Goal: Information Seeking & Learning: Learn about a topic

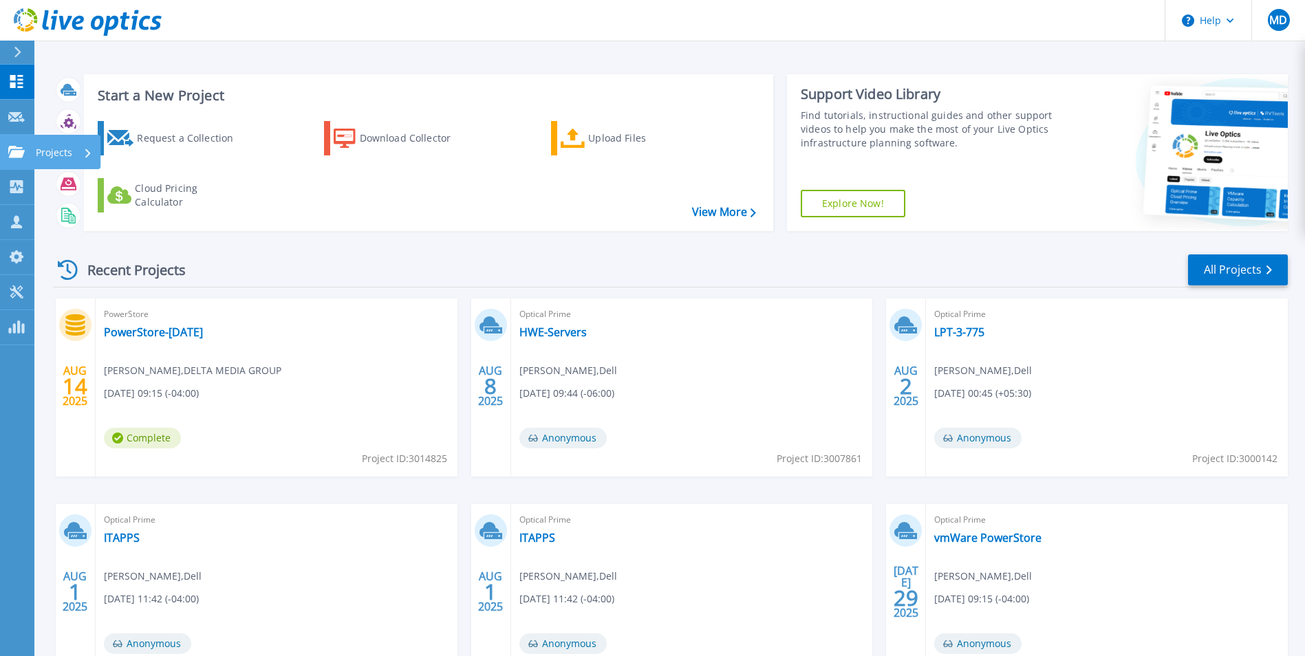
click at [12, 160] on link "Projects Projects" at bounding box center [17, 152] width 34 height 35
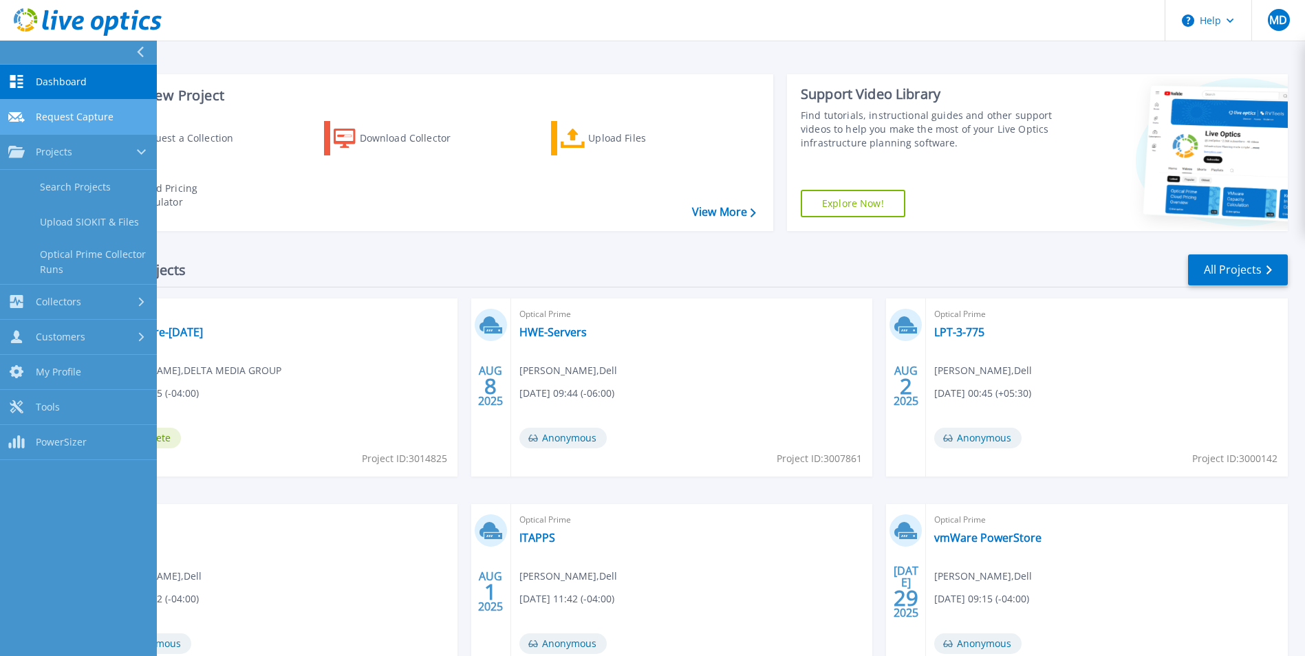
click at [84, 114] on span "Request Capture" at bounding box center [75, 117] width 78 height 12
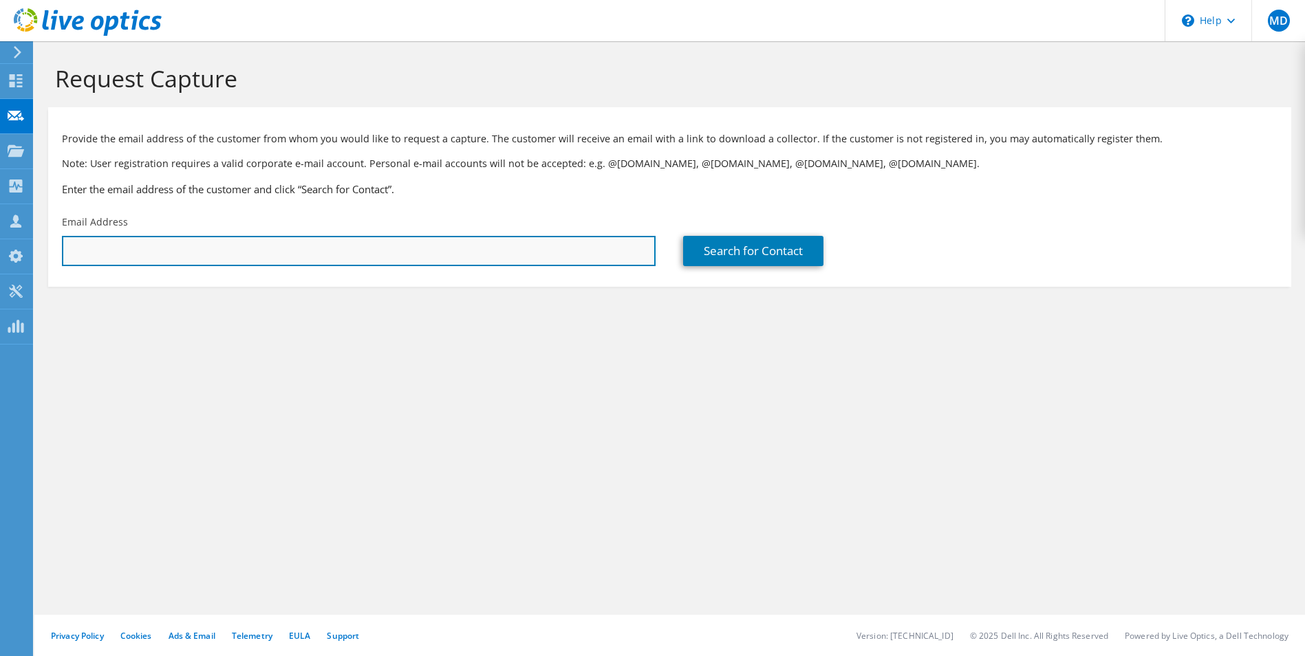
click at [255, 241] on input "text" at bounding box center [359, 251] width 594 height 30
paste input "schorstendave@lakelocal.org"
type input "schorstendave@lakelocal.org"
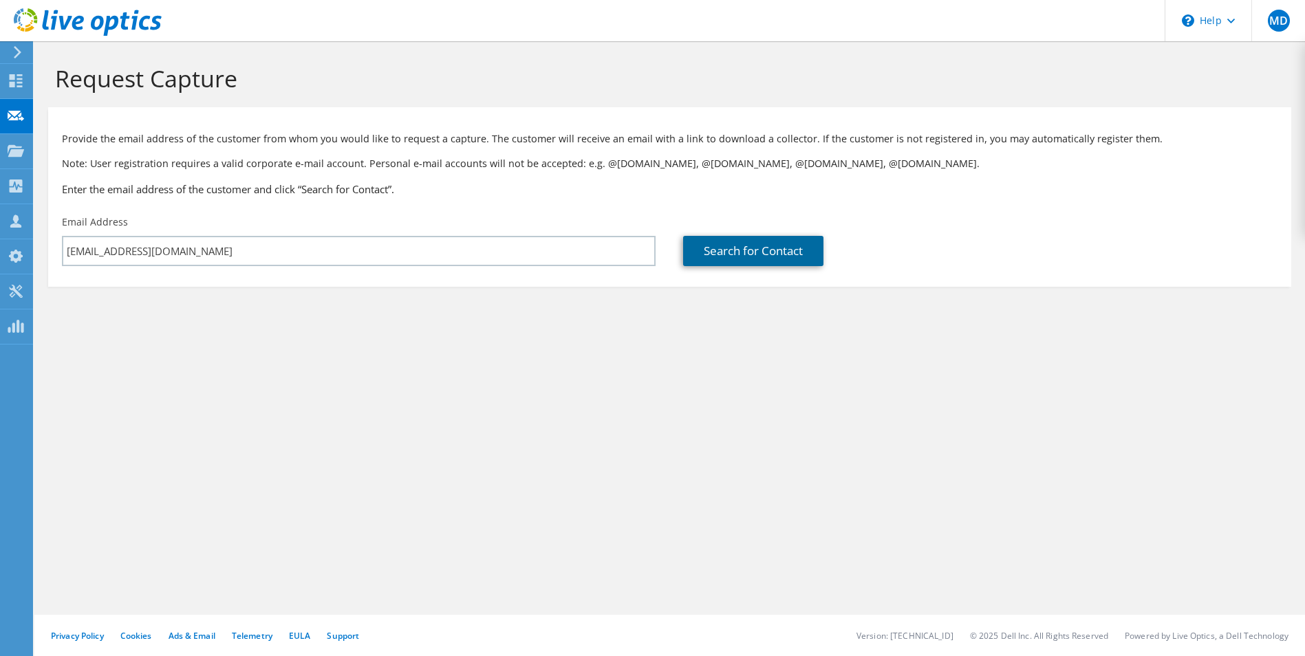
click at [808, 251] on link "Search for Contact" at bounding box center [753, 251] width 140 height 30
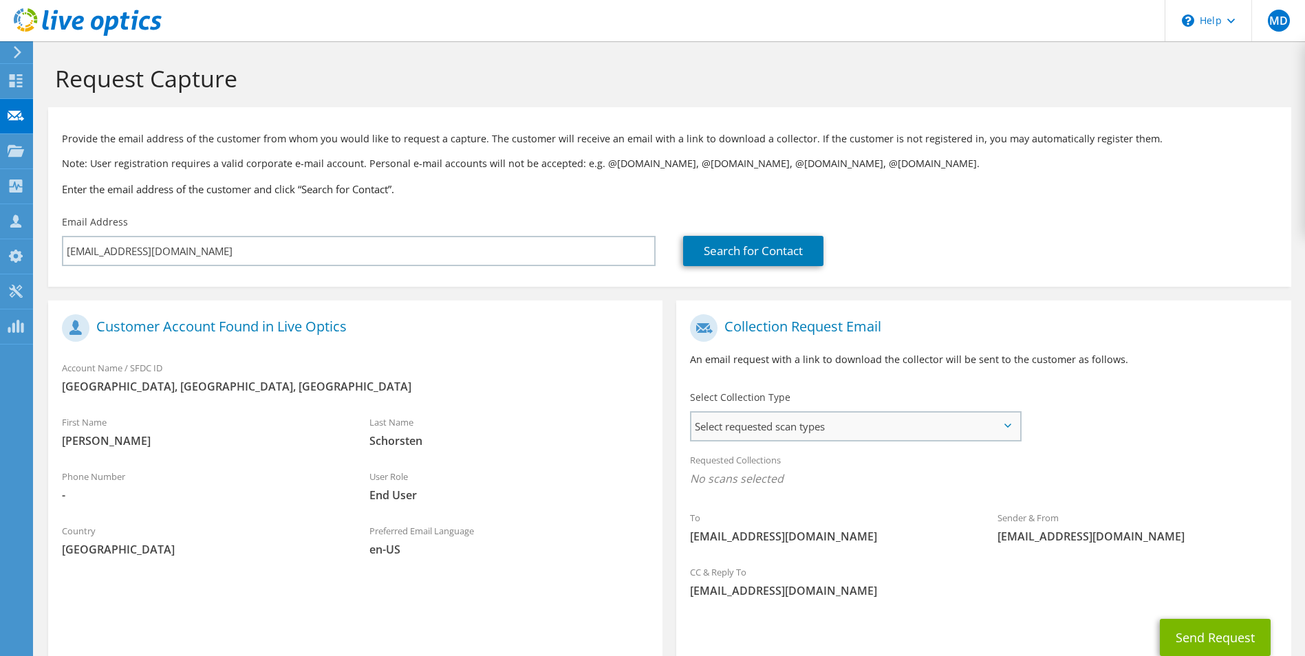
click at [780, 426] on span "Select requested scan types" at bounding box center [854, 427] width 327 height 28
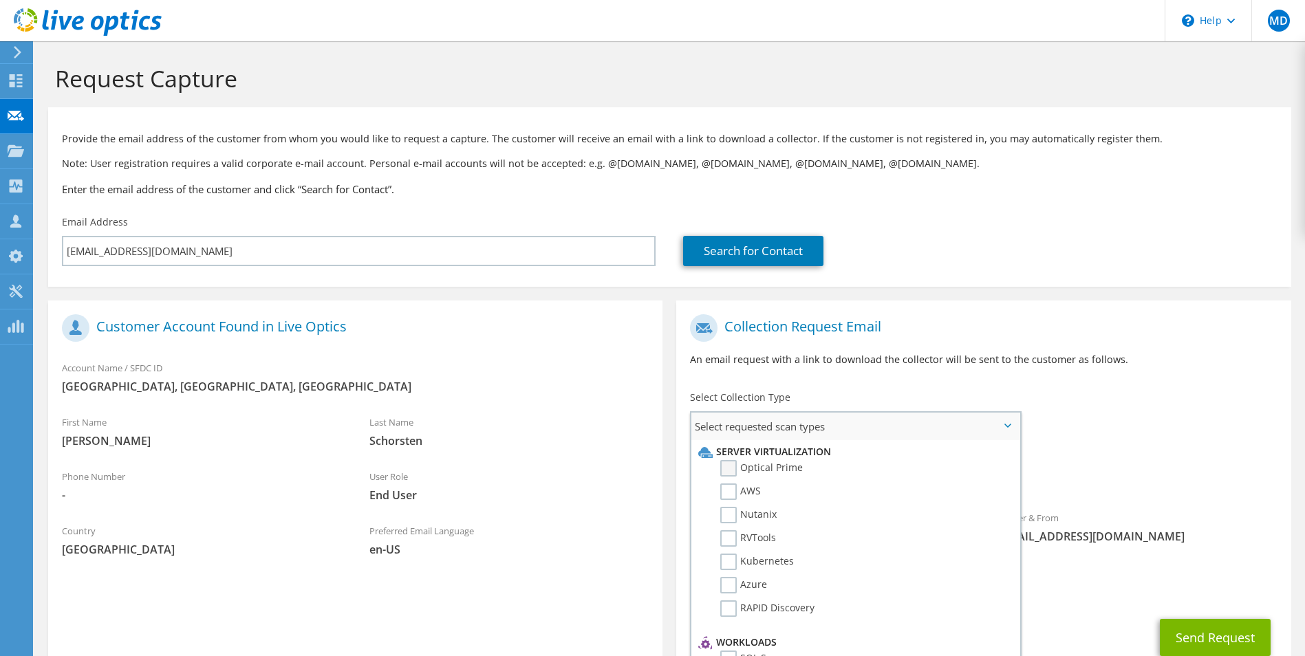
click at [728, 467] on label "Optical Prime" at bounding box center [761, 468] width 83 height 17
click at [0, 0] on input "Optical Prime" at bounding box center [0, 0] width 0 height 0
click at [1004, 425] on icon at bounding box center [1007, 426] width 7 height 4
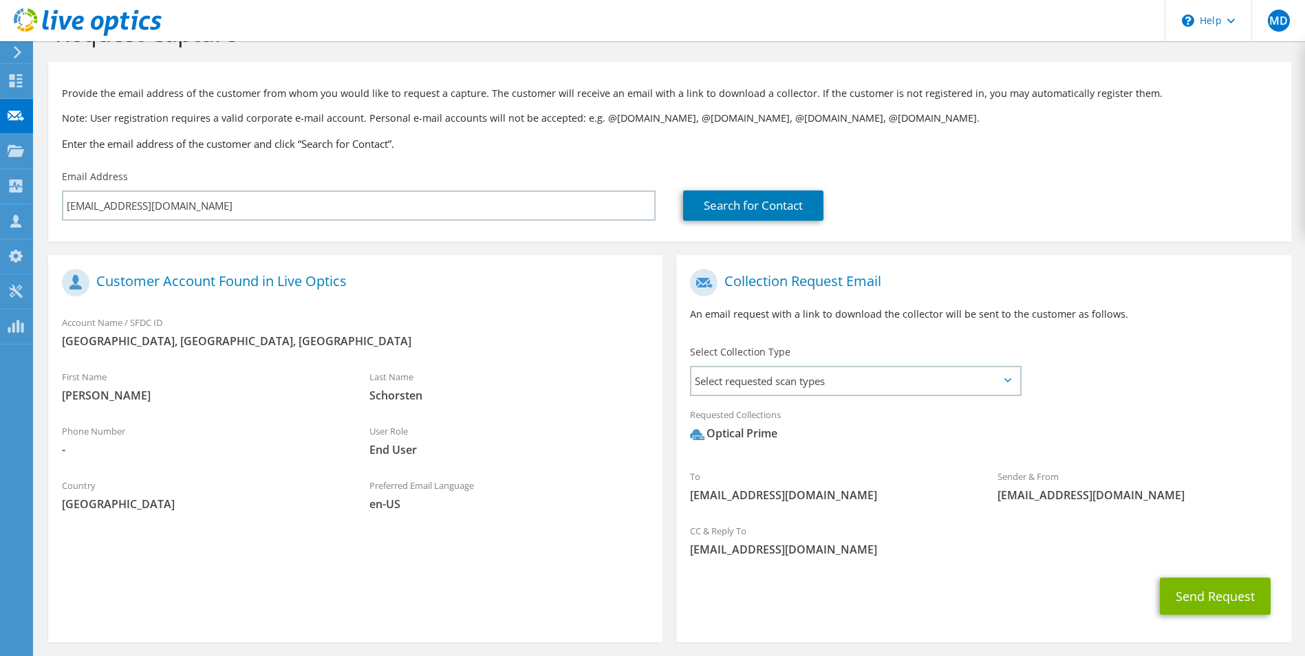
scroll to position [69, 0]
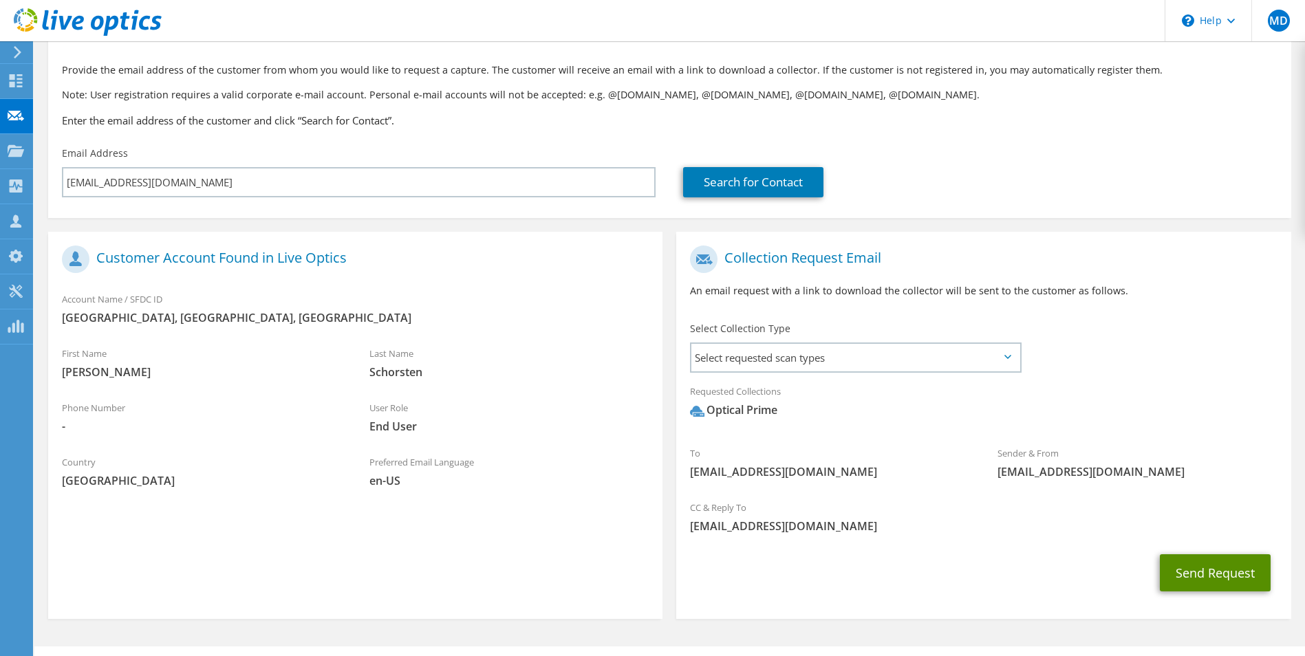
click at [1205, 568] on button "Send Request" at bounding box center [1215, 573] width 111 height 37
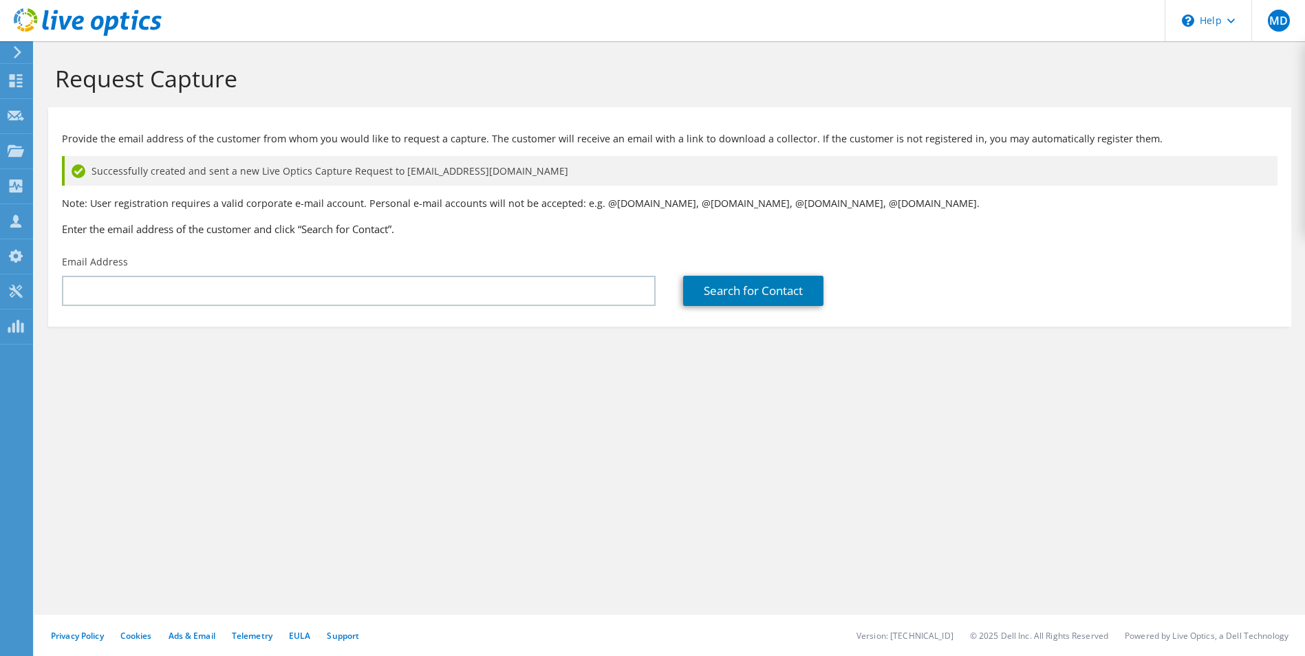
drag, startPoint x: 666, startPoint y: 93, endPoint x: 466, endPoint y: 94, distance: 200.2
click at [666, 93] on div "Request Capture" at bounding box center [669, 74] width 1257 height 66
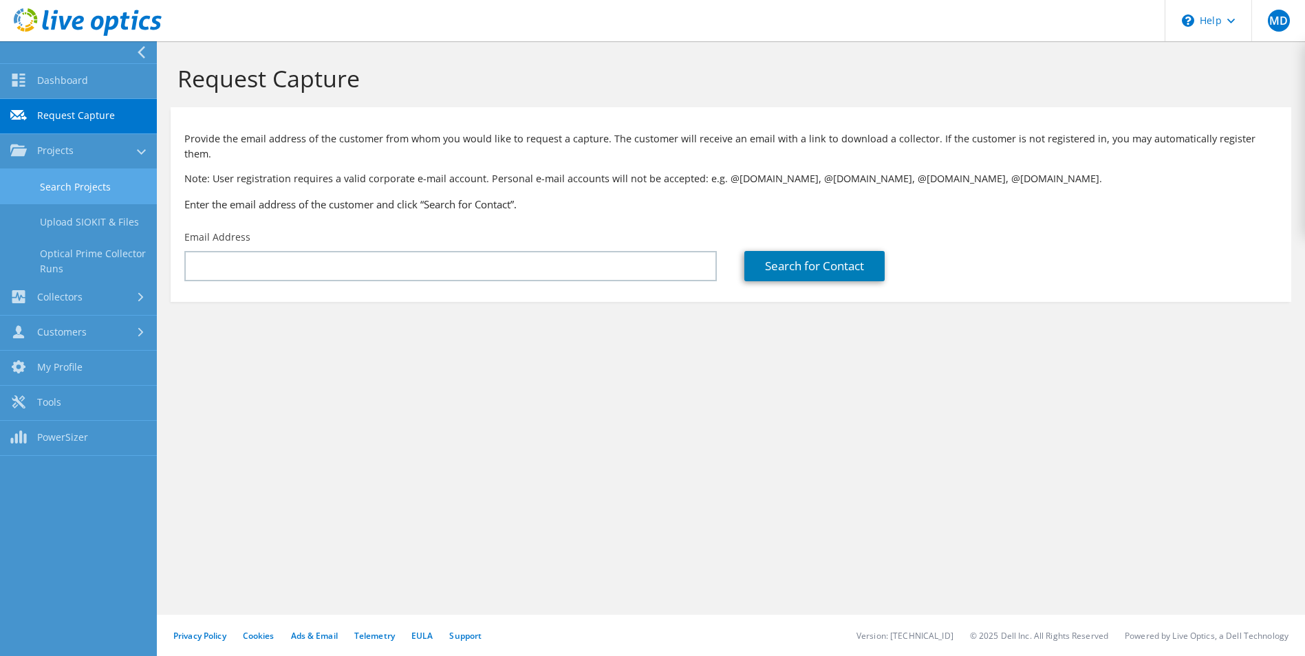
click at [50, 197] on link "Search Projects" at bounding box center [78, 186] width 157 height 35
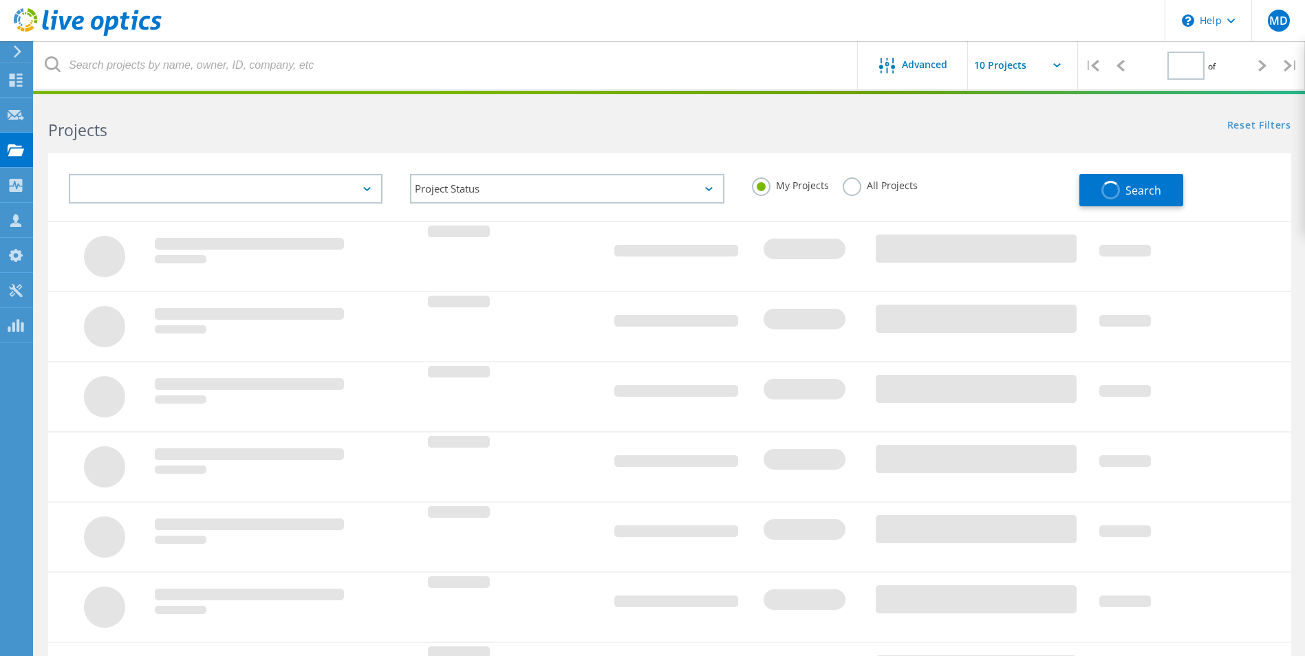
type input "1"
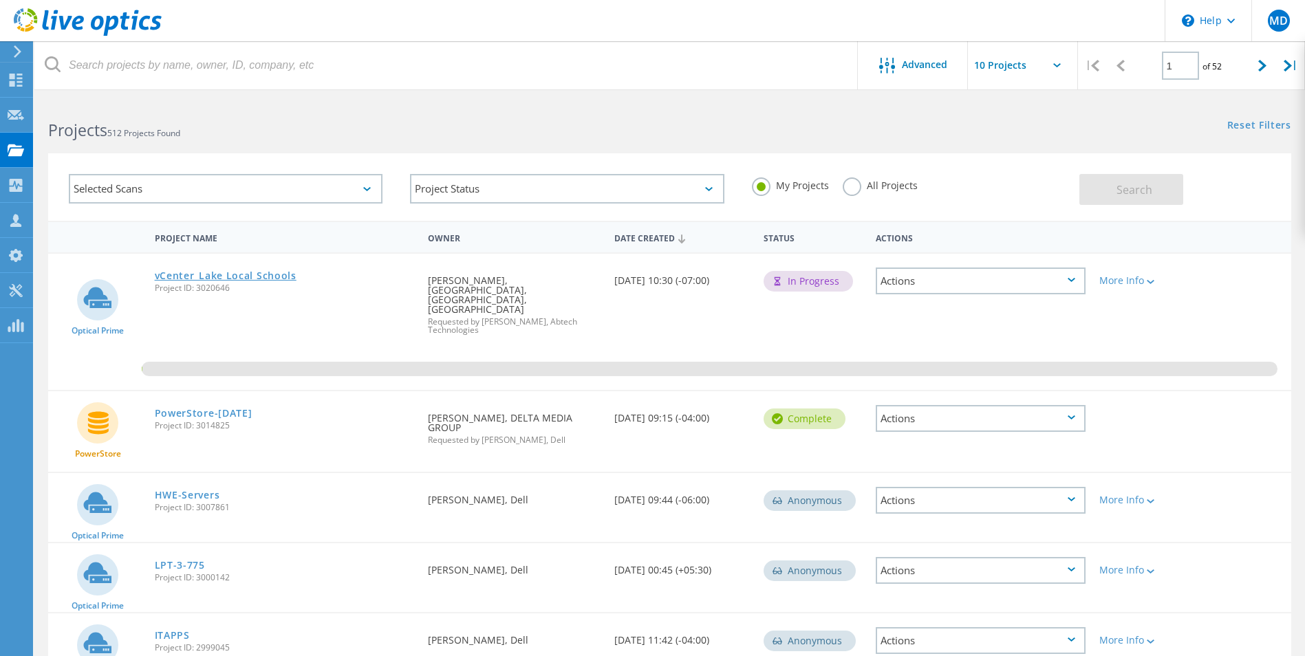
click at [288, 280] on link "vCenter_Lake Local Schools" at bounding box center [226, 276] width 142 height 10
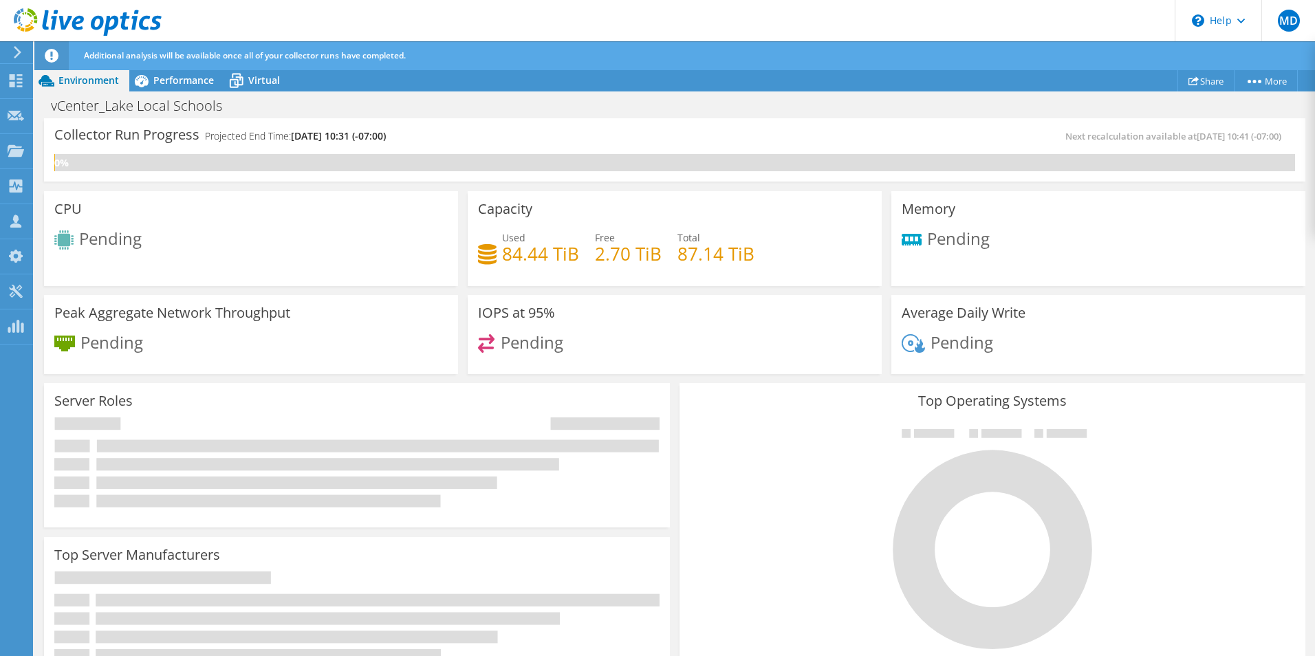
click at [446, 262] on div "CPU Pending" at bounding box center [251, 238] width 414 height 95
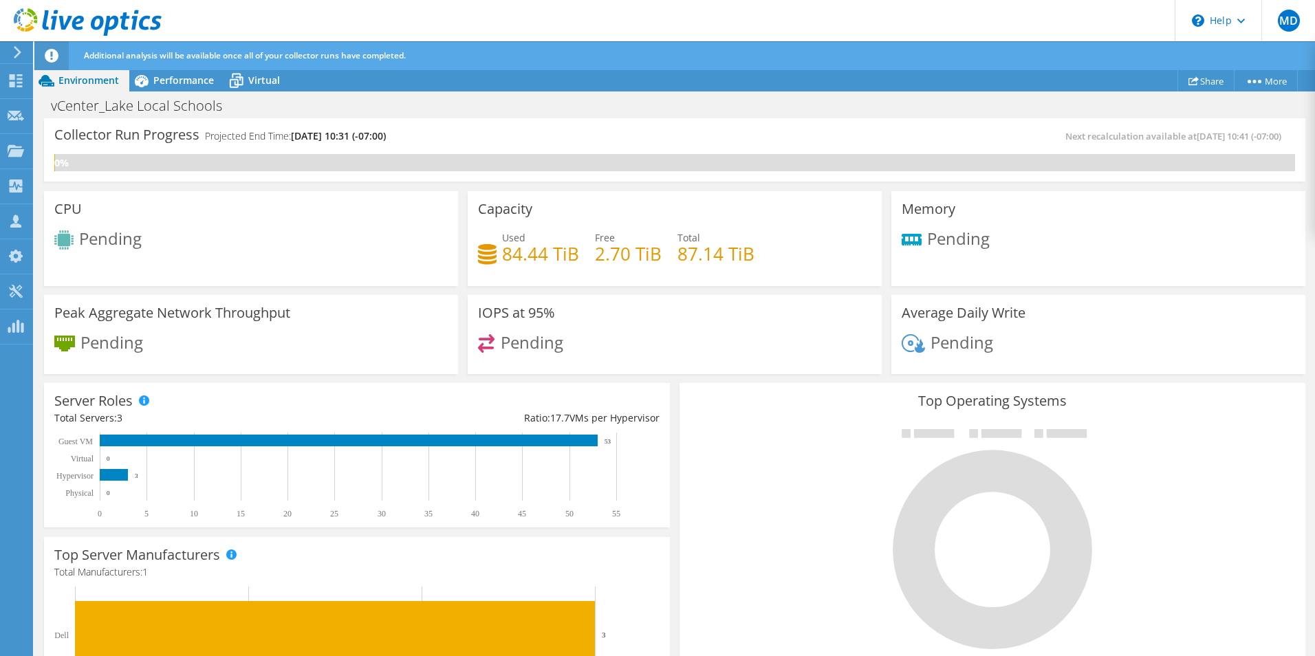
click at [458, 252] on div "CPU Pending" at bounding box center [251, 236] width 424 height 100
click at [475, 376] on div "IOPS at 95% Pending" at bounding box center [675, 334] width 424 height 89
click at [168, 78] on span "Performance" at bounding box center [183, 80] width 61 height 13
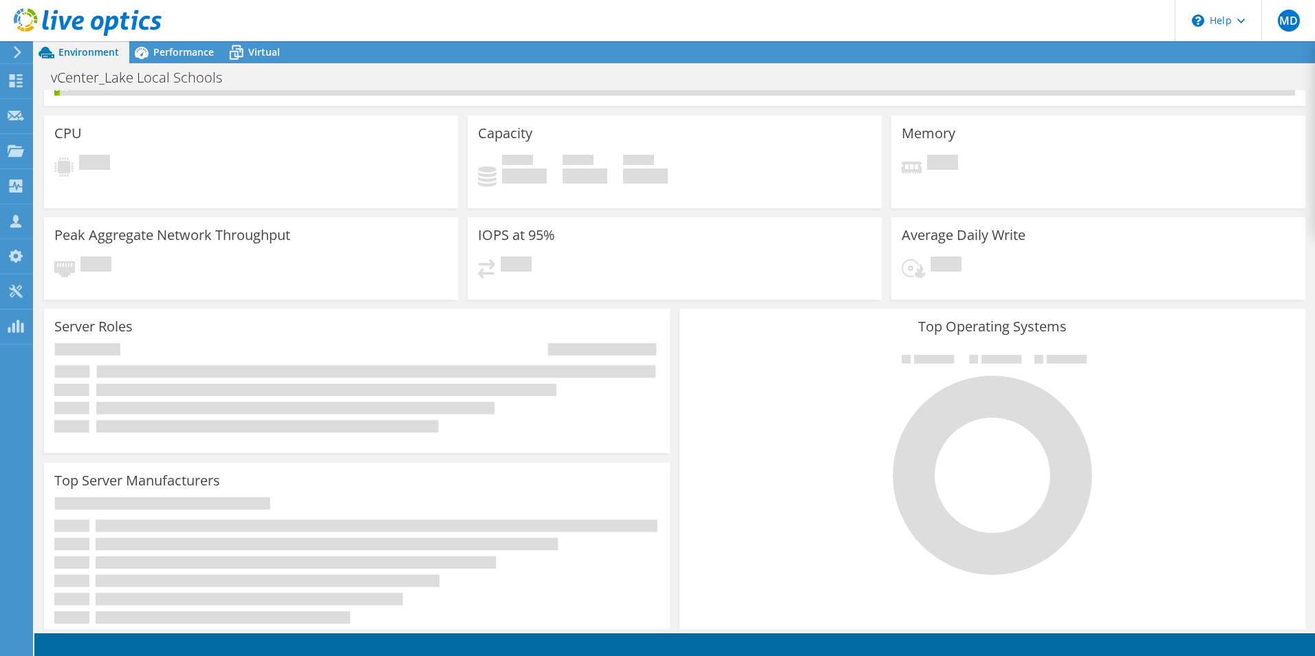
scroll to position [69, 0]
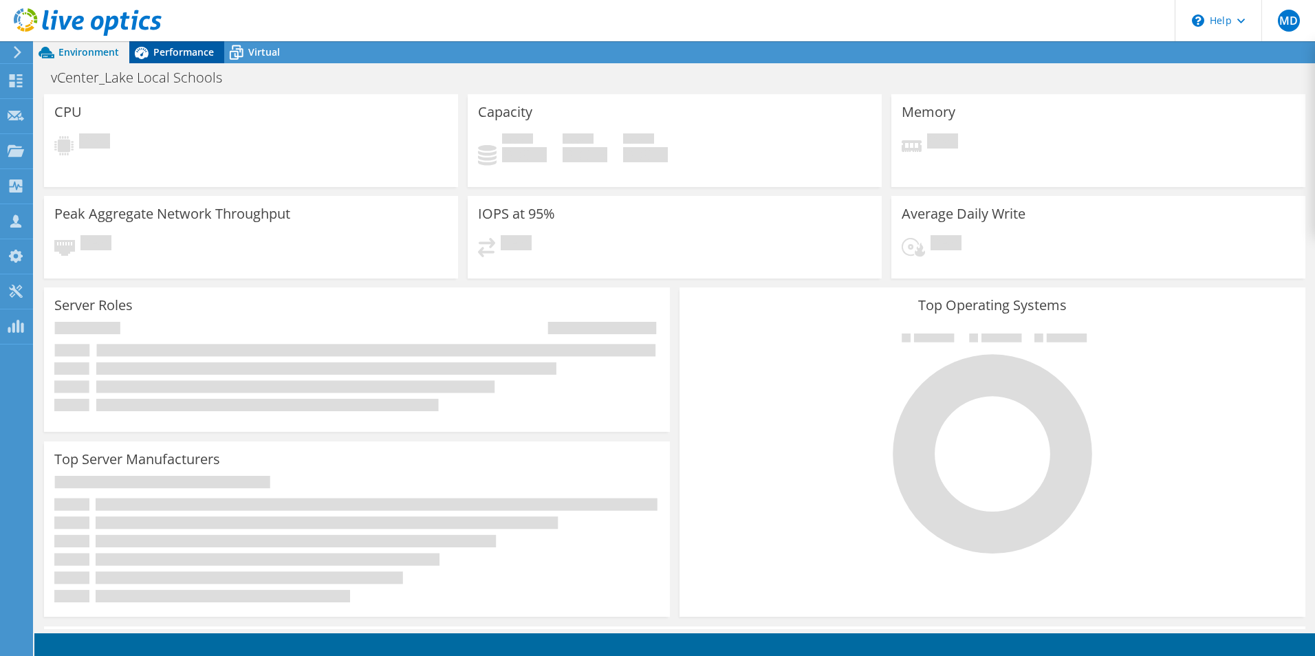
click at [170, 52] on span "Performance" at bounding box center [183, 51] width 61 height 13
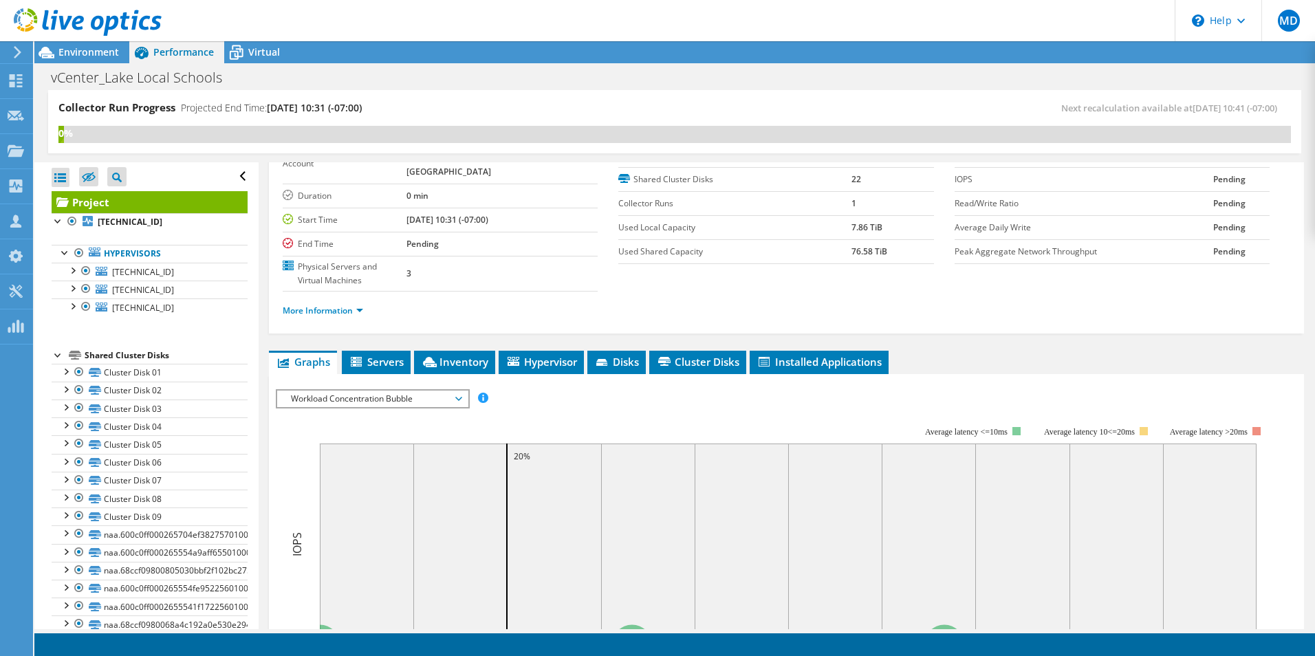
scroll to position [138, 0]
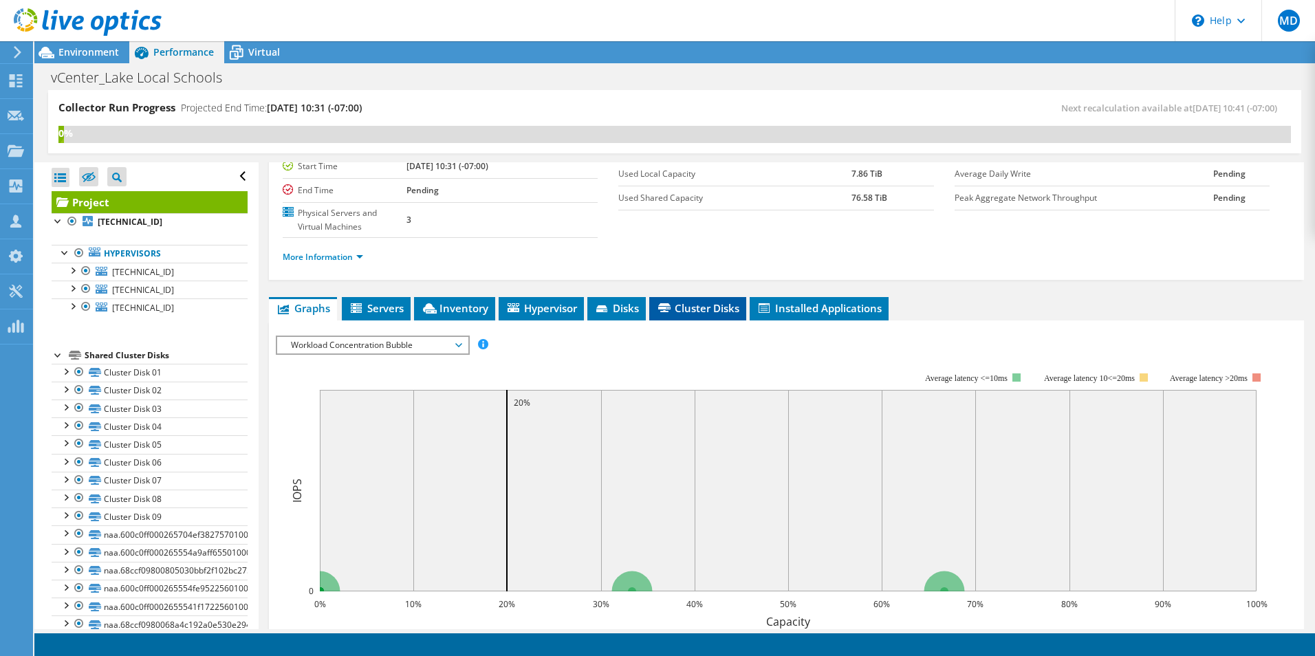
click at [669, 301] on span "Cluster Disks" at bounding box center [697, 308] width 83 height 14
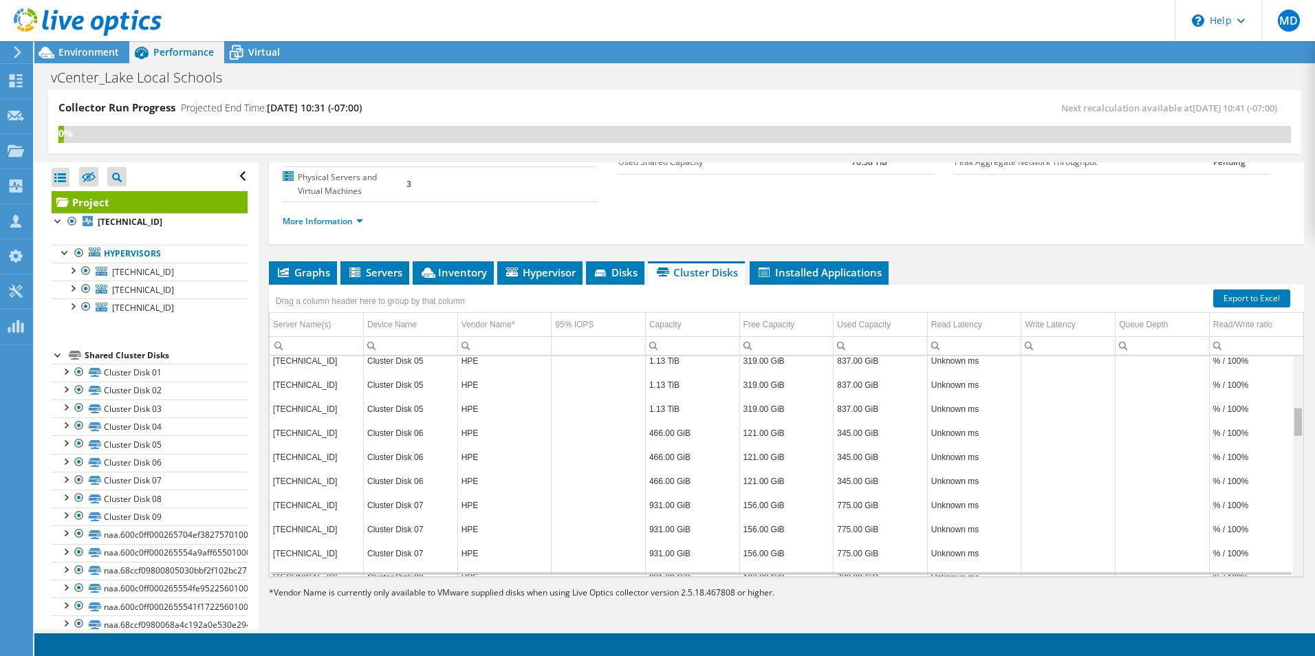
scroll to position [0, 0]
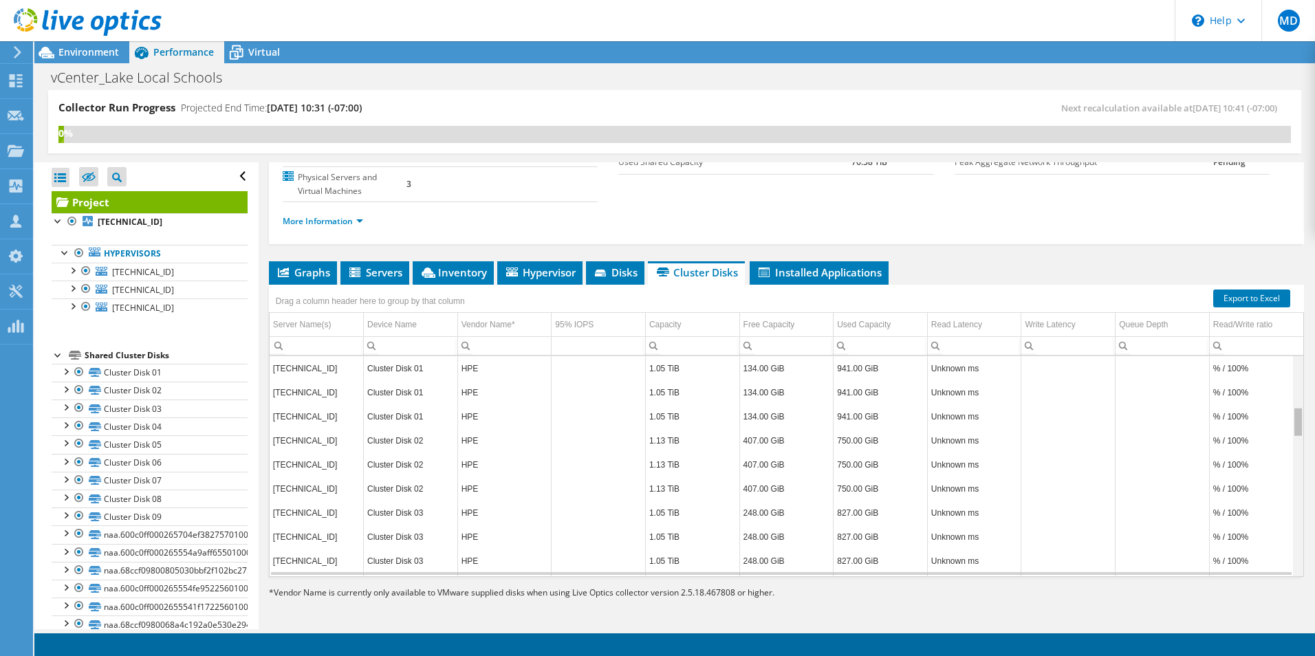
drag, startPoint x: 1290, startPoint y: 365, endPoint x: 1268, endPoint y: 299, distance: 70.3
click at [1268, 299] on body "MD Channel Partner Mithcell Donnan mdonnan@abtechtechnologies.com Abtech Techno…" at bounding box center [657, 328] width 1315 height 656
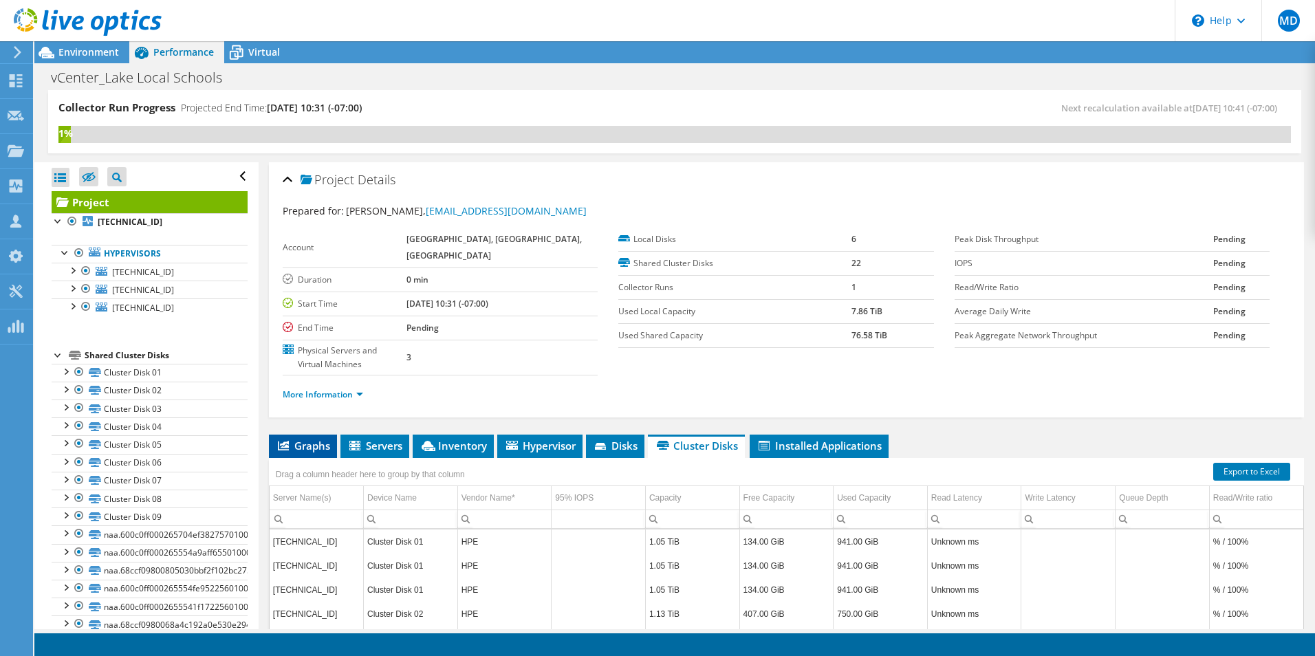
click at [305, 440] on span "Graphs" at bounding box center [303, 446] width 54 height 14
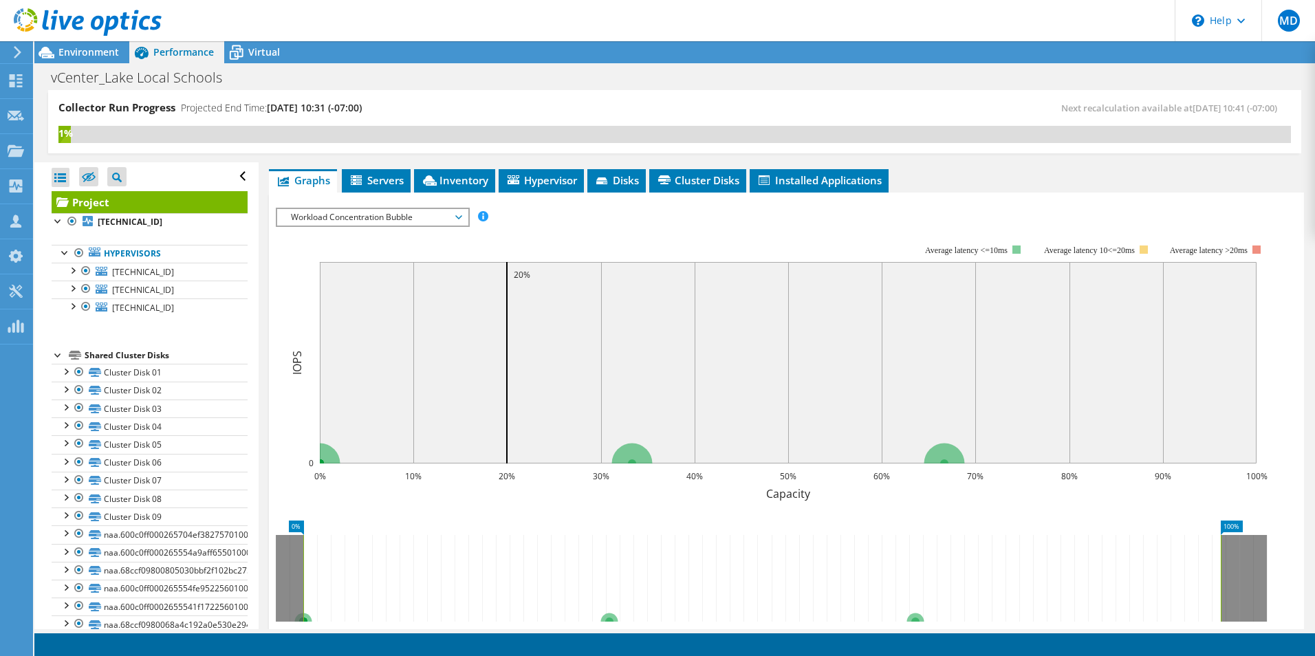
scroll to position [275, 0]
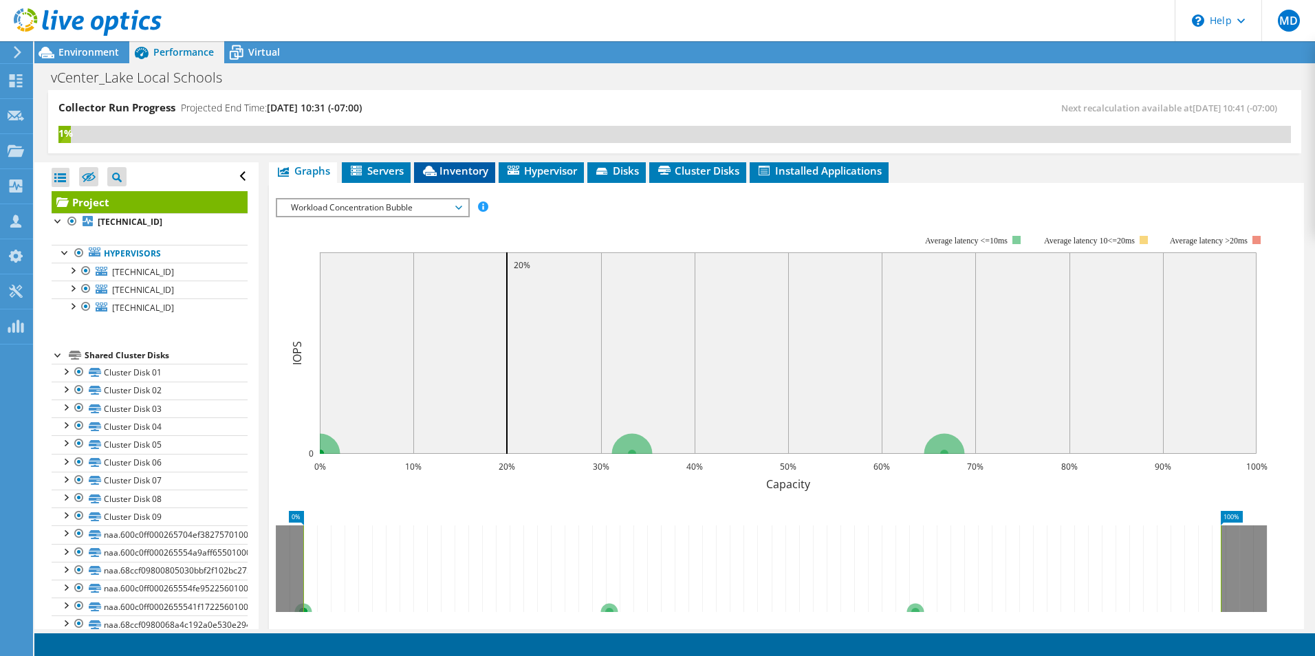
click at [472, 174] on span "Inventory" at bounding box center [454, 171] width 67 height 14
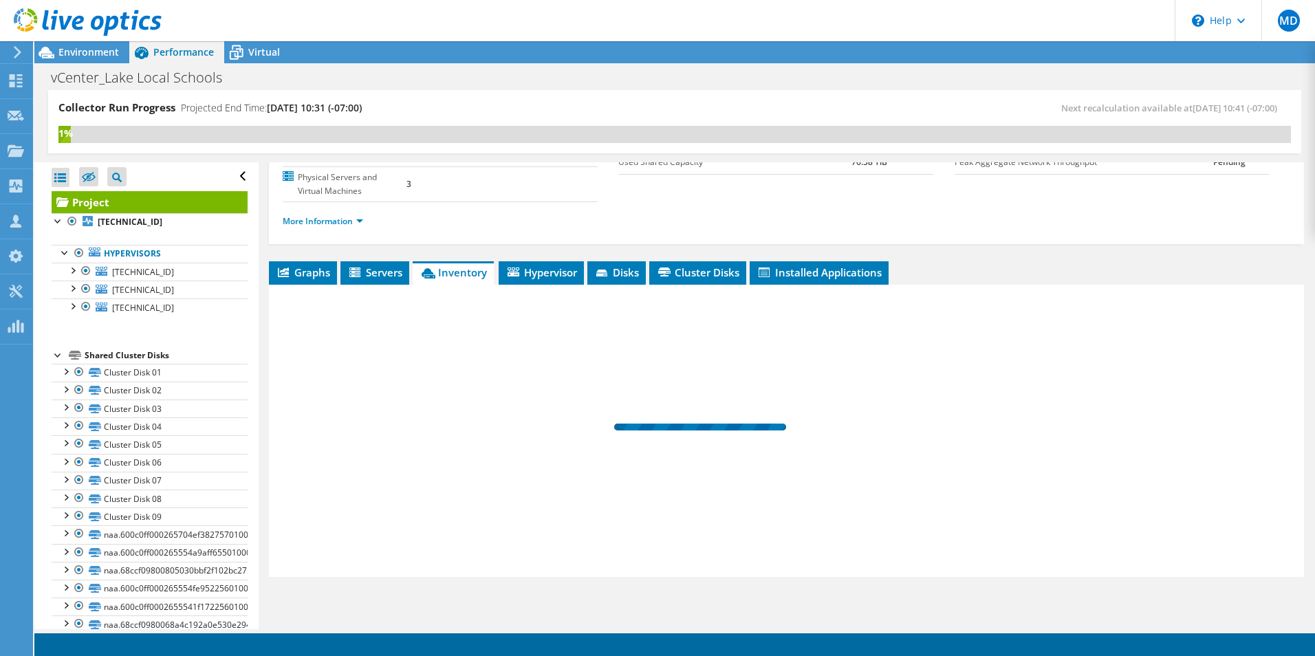
scroll to position [173, 0]
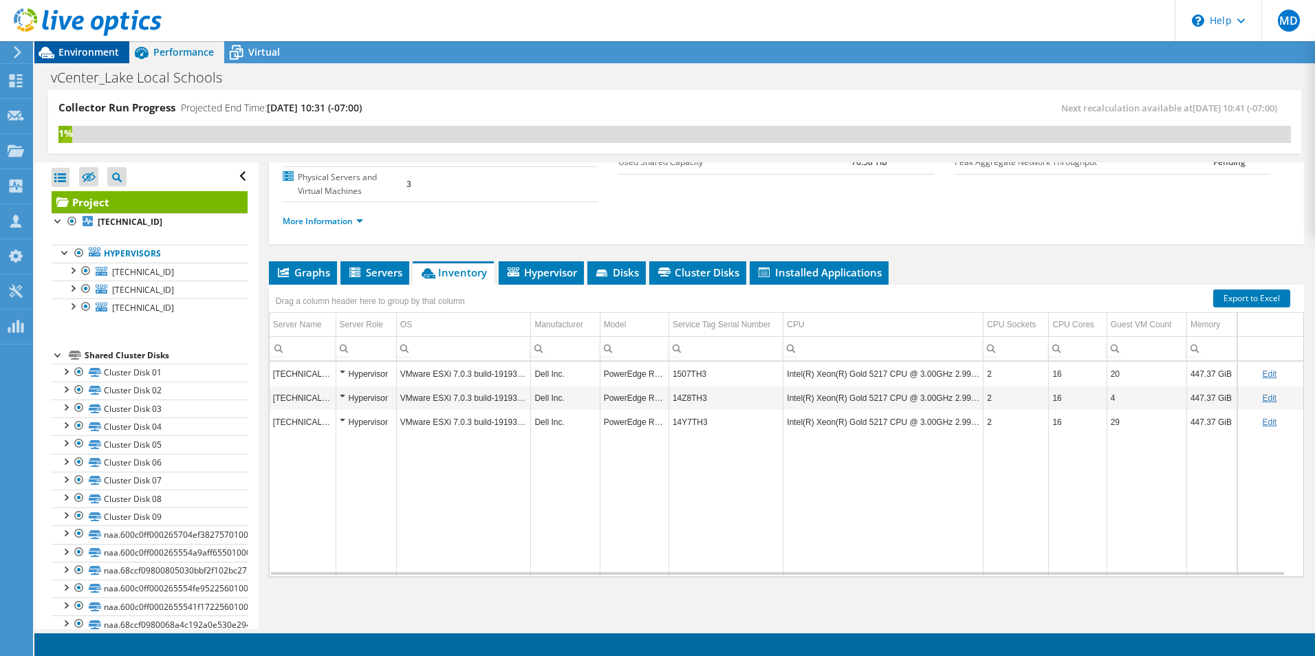
click at [69, 48] on span "Environment" at bounding box center [88, 51] width 61 height 13
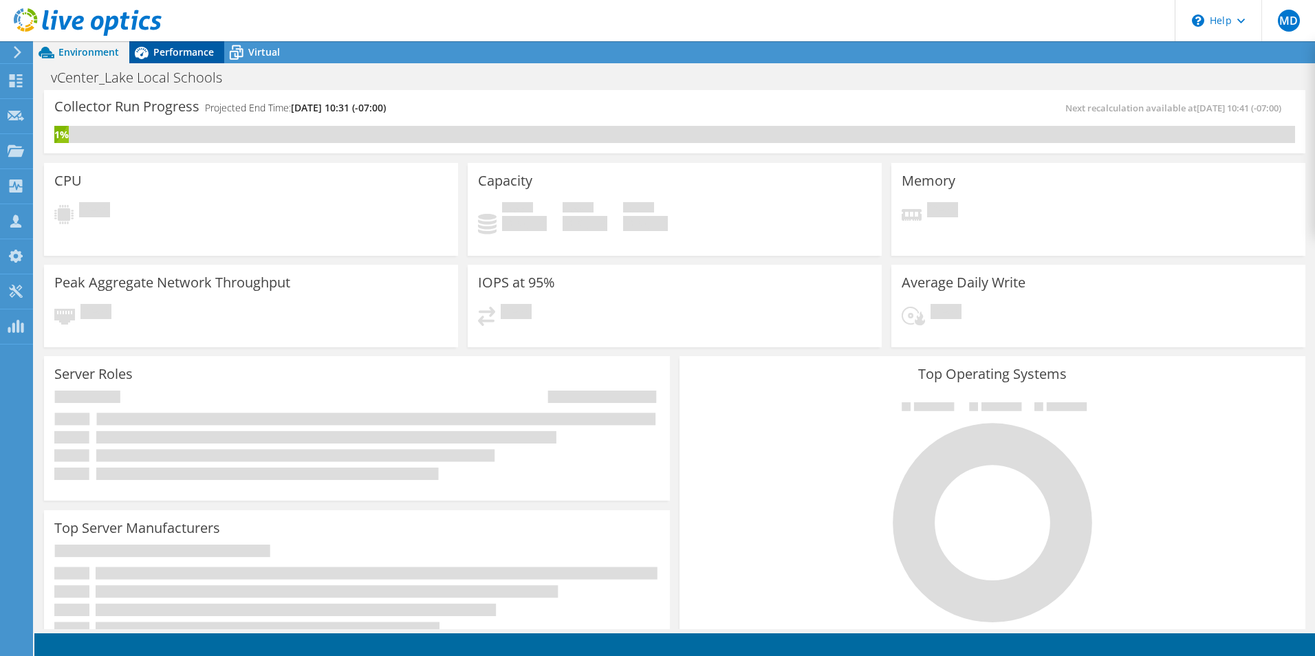
click at [197, 58] on div "Performance" at bounding box center [176, 52] width 95 height 22
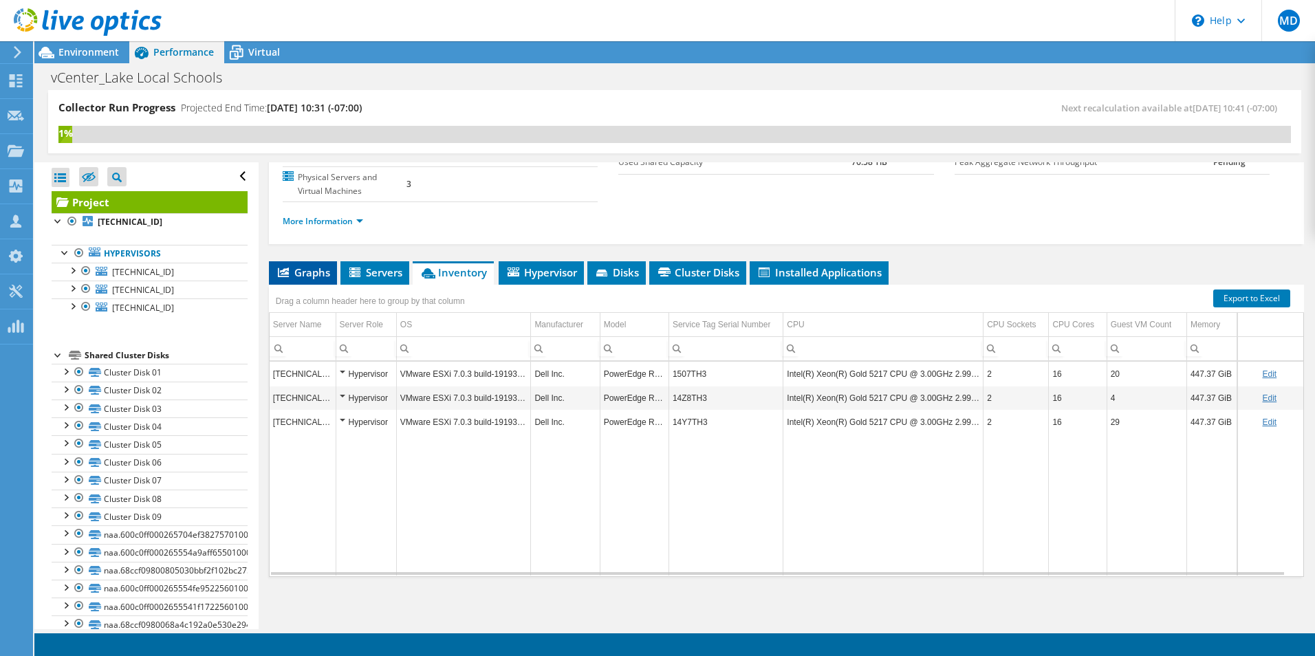
click at [303, 266] on span "Graphs" at bounding box center [303, 273] width 54 height 14
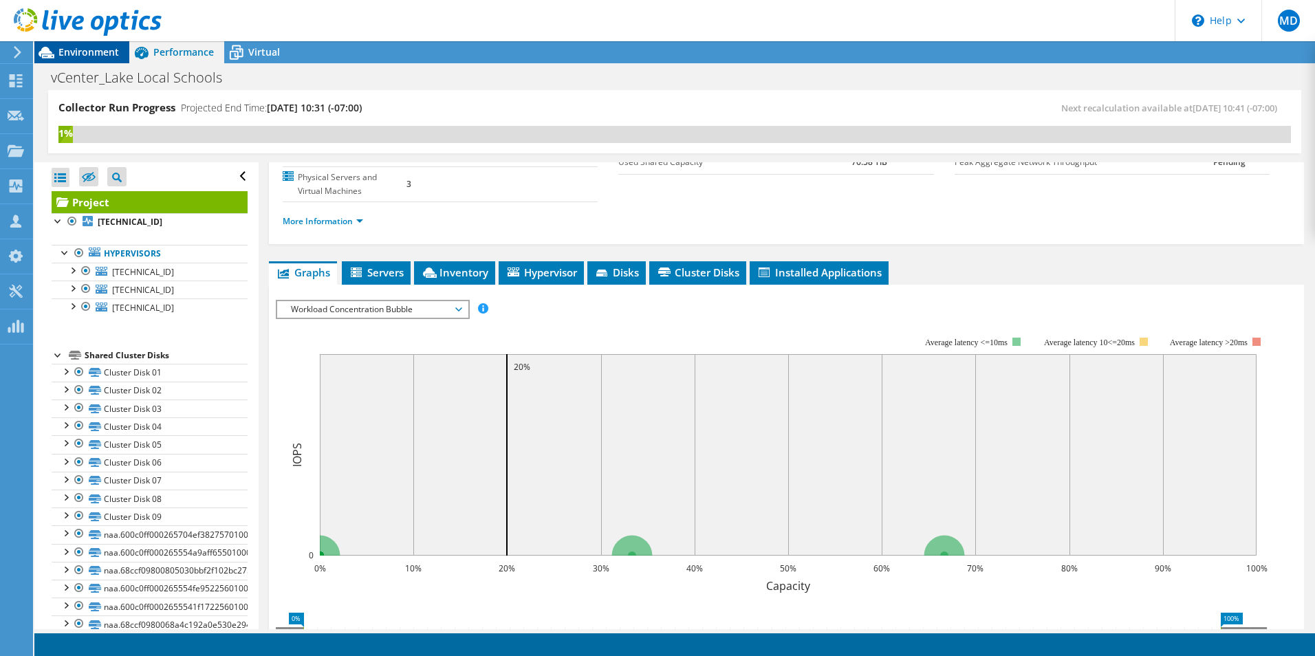
click at [74, 60] on div "Environment" at bounding box center [81, 52] width 95 height 22
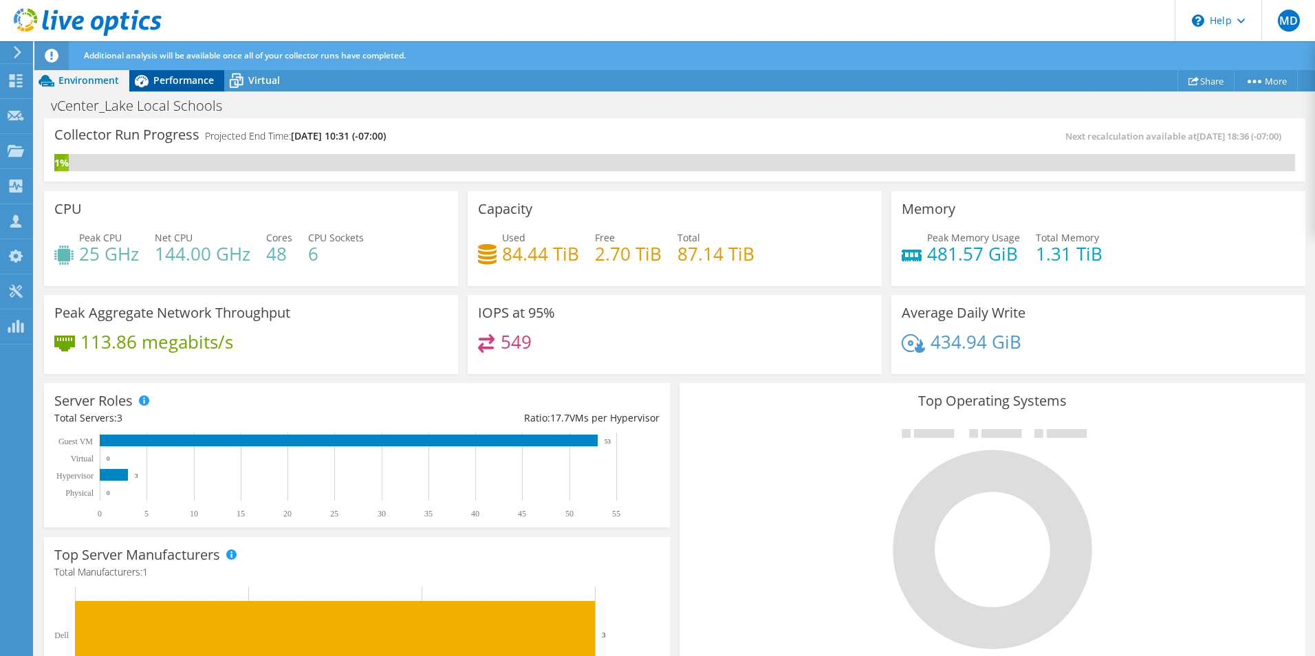
click at [176, 84] on span "Performance" at bounding box center [183, 80] width 61 height 13
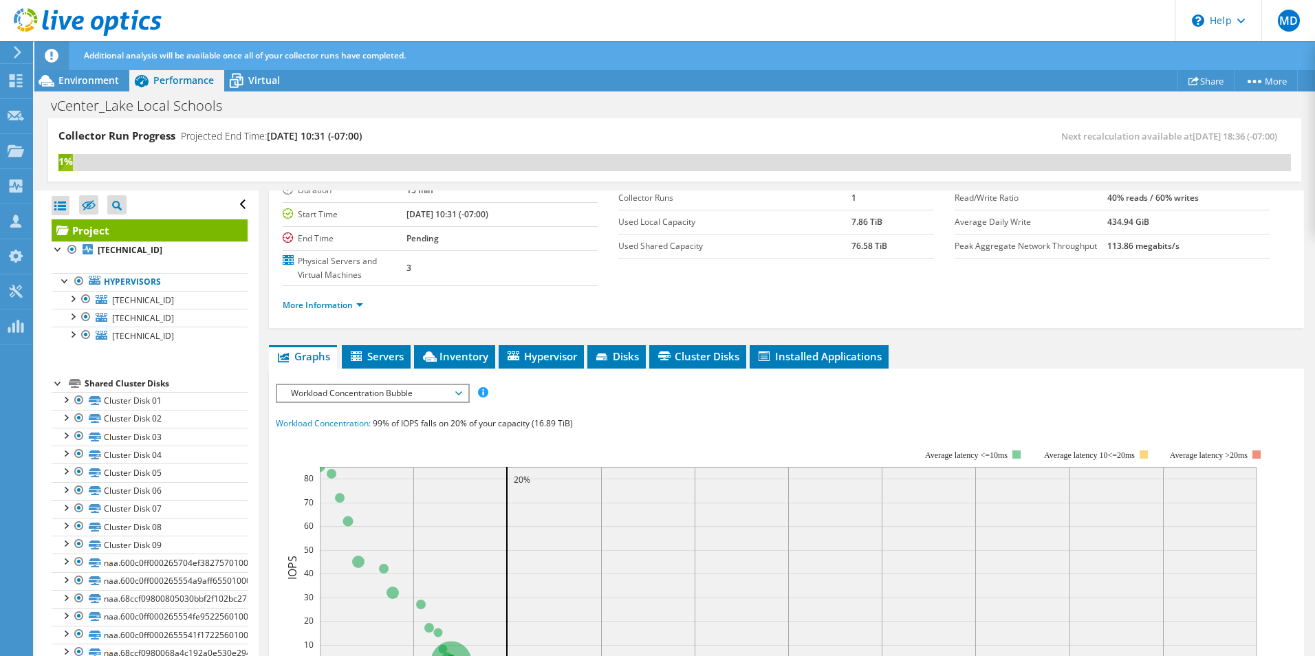
scroll to position [138, 0]
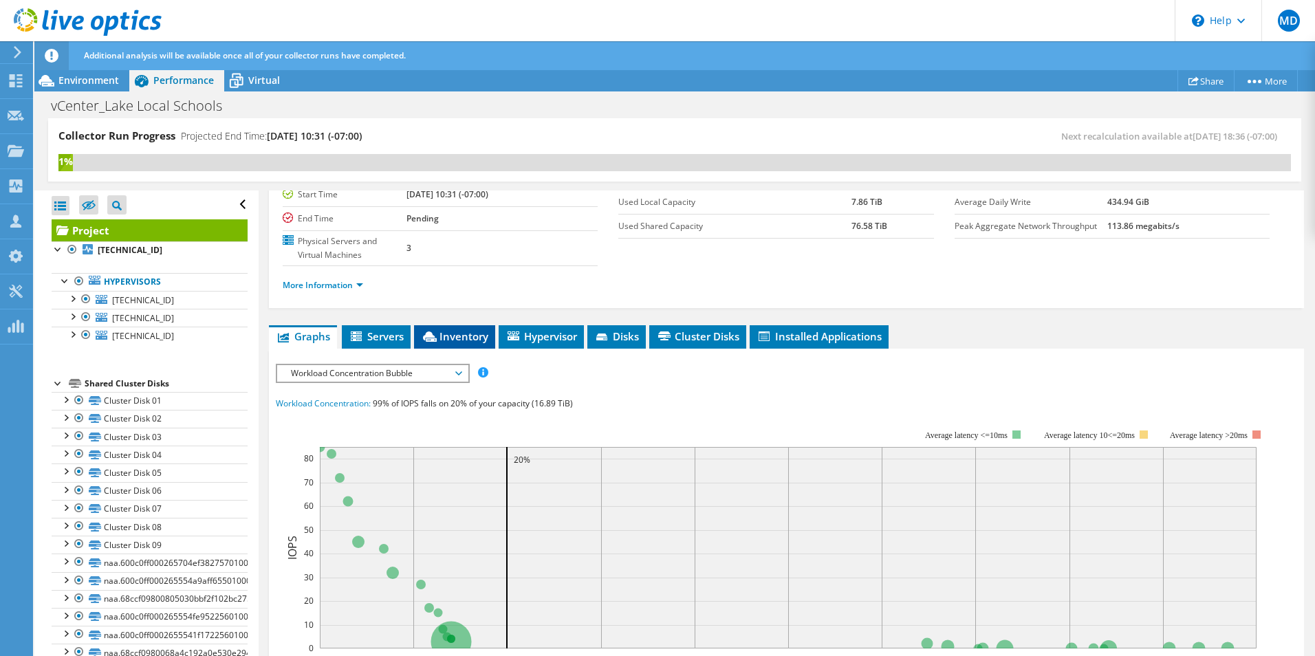
click at [468, 330] on span "Inventory" at bounding box center [454, 337] width 67 height 14
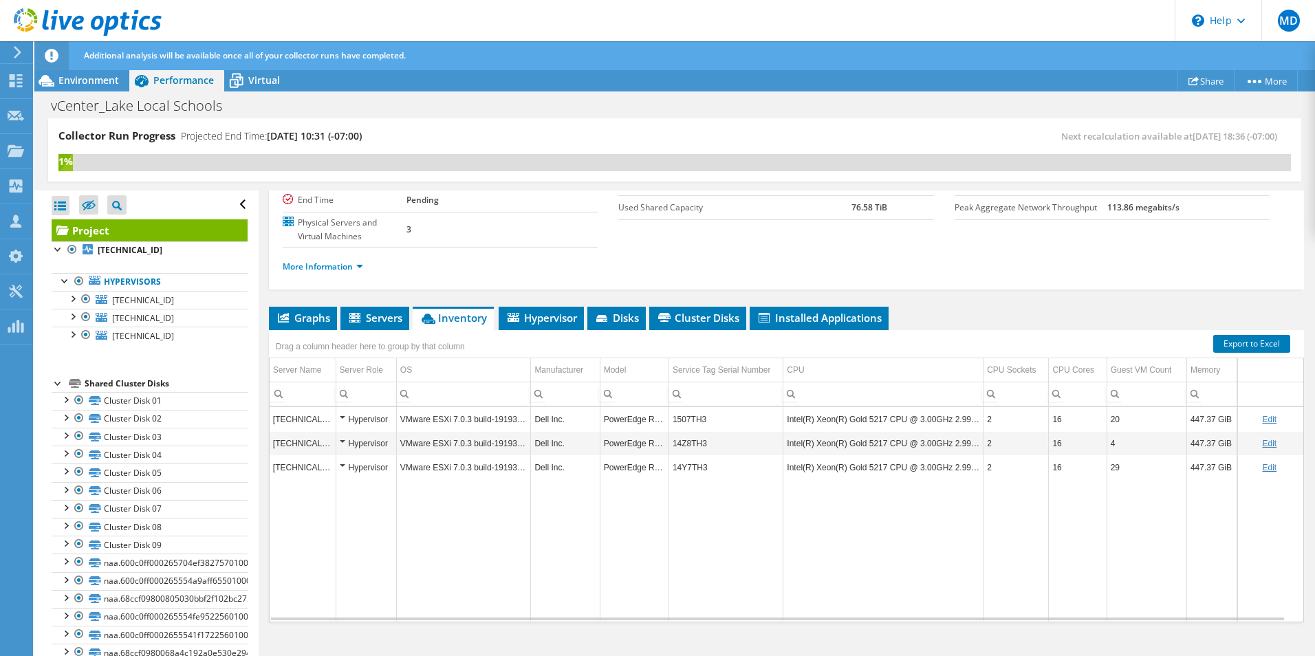
scroll to position [173, 0]
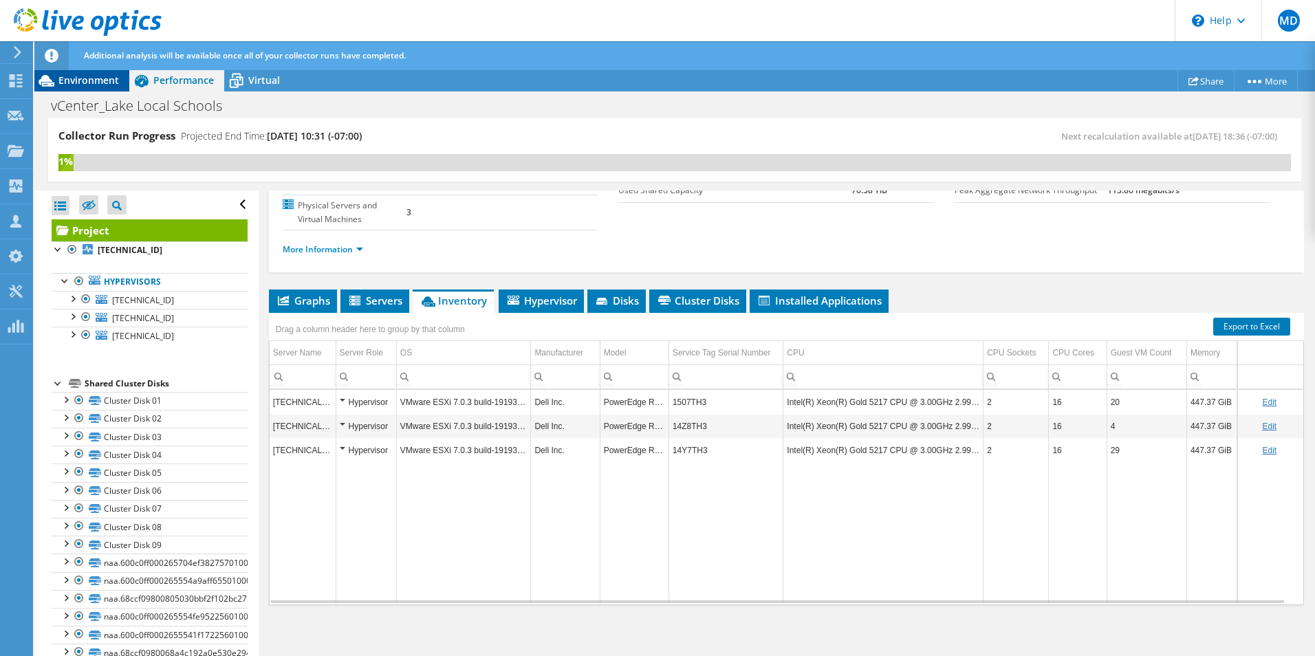
click at [101, 76] on span "Environment" at bounding box center [88, 80] width 61 height 13
